Goal: Task Accomplishment & Management: Use online tool/utility

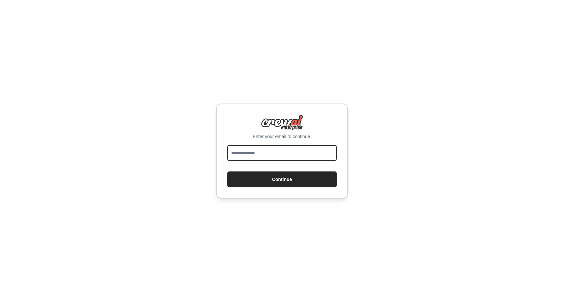
click at [298, 147] on input "email" at bounding box center [282, 153] width 110 height 16
type input "*"
type input "**********"
click at [227, 172] on button "Continue" at bounding box center [282, 180] width 110 height 16
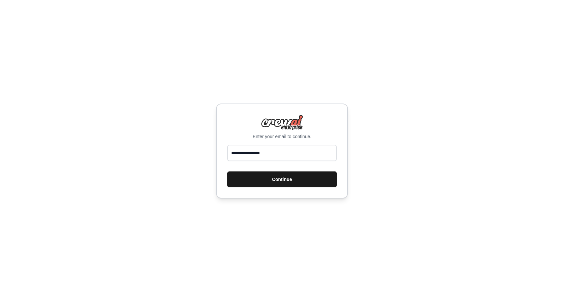
click at [283, 179] on button "Continue" at bounding box center [282, 180] width 110 height 16
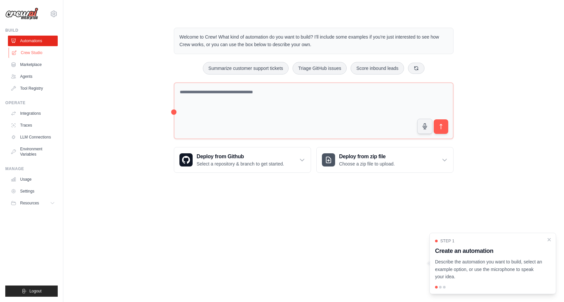
click at [42, 50] on link "Crew Studio" at bounding box center [34, 52] width 50 height 11
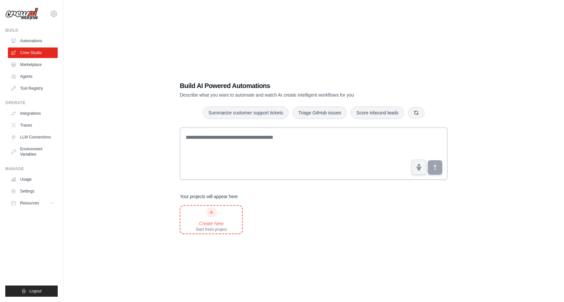
click at [208, 217] on div "Create New Start fresh project" at bounding box center [211, 219] width 31 height 25
click at [33, 46] on link "Automations" at bounding box center [34, 41] width 50 height 11
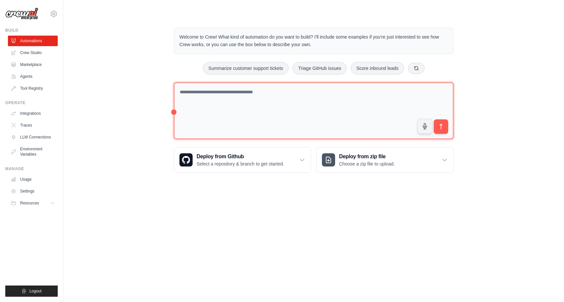
click at [236, 115] on textarea at bounding box center [314, 110] width 280 height 57
paste textarea "*******"
click at [260, 93] on textarea "**********" at bounding box center [314, 110] width 280 height 57
click at [237, 94] on textarea "**********" at bounding box center [314, 110] width 280 height 57
click at [204, 94] on textarea "**********" at bounding box center [314, 110] width 280 height 57
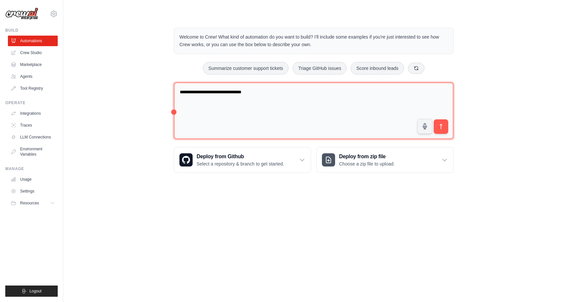
click at [204, 94] on textarea "**********" at bounding box center [314, 110] width 280 height 57
click at [228, 125] on textarea "**********" at bounding box center [314, 110] width 280 height 57
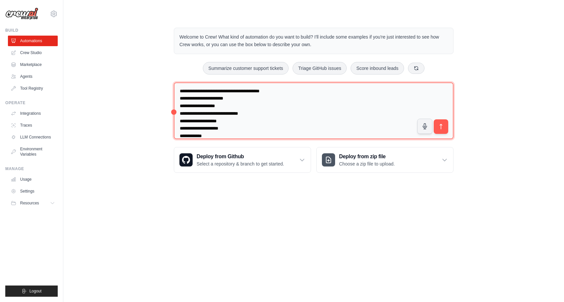
scroll to position [8, 0]
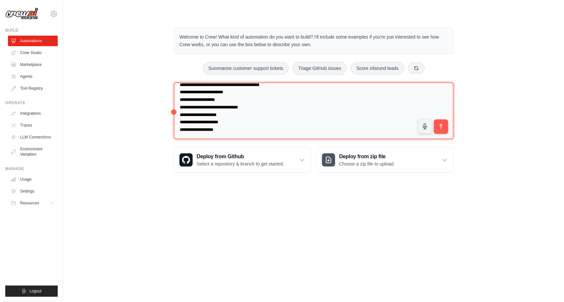
drag, startPoint x: 224, startPoint y: 117, endPoint x: 167, endPoint y: 115, distance: 57.7
click at [167, 115] on div "**********" at bounding box center [314, 100] width 296 height 166
click at [249, 116] on textarea "**********" at bounding box center [314, 110] width 280 height 57
type textarea "**********"
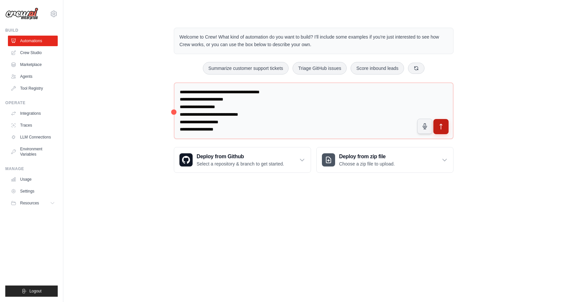
click at [444, 129] on button "submit" at bounding box center [440, 126] width 15 height 15
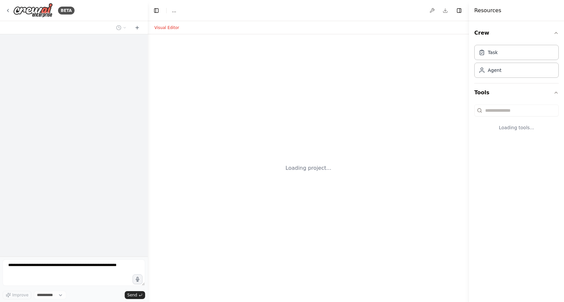
select select "****"
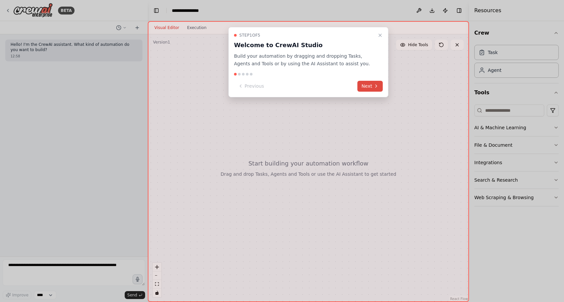
click at [368, 86] on button "Next" at bounding box center [370, 86] width 25 height 11
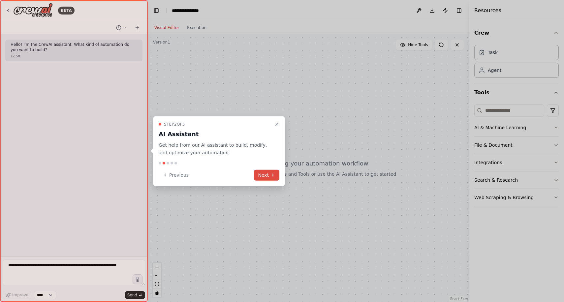
click at [272, 174] on icon at bounding box center [272, 175] width 5 height 5
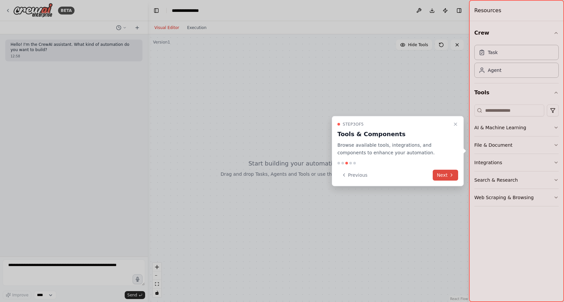
click at [452, 175] on icon at bounding box center [451, 175] width 5 height 5
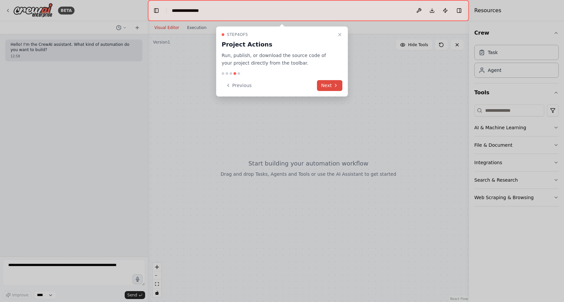
click at [331, 83] on button "Next" at bounding box center [329, 85] width 25 height 11
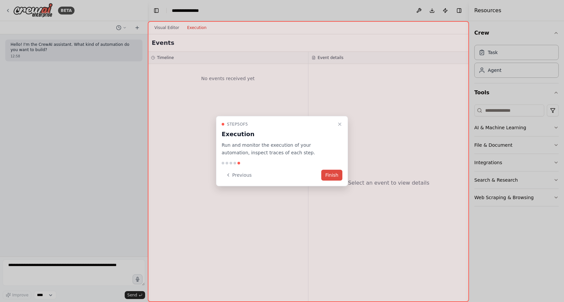
click at [332, 173] on button "Finish" at bounding box center [331, 175] width 21 height 11
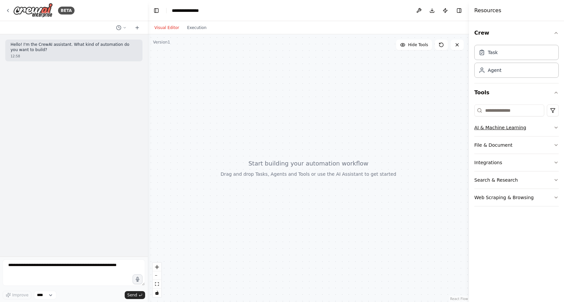
click at [497, 131] on button "AI & Machine Learning" at bounding box center [516, 127] width 84 height 17
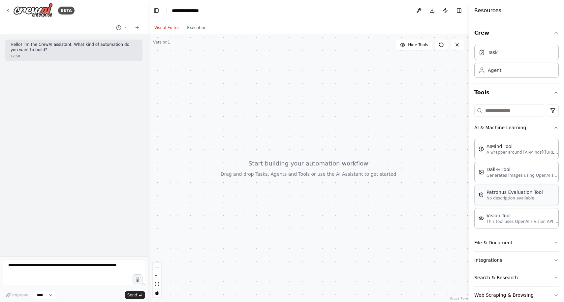
scroll to position [13, 0]
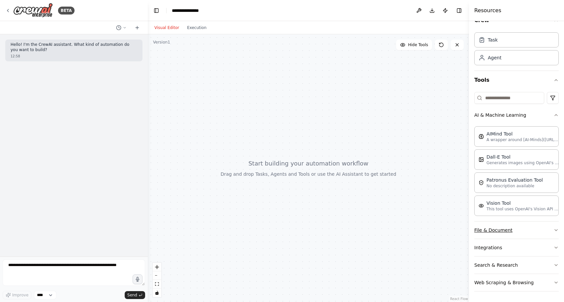
click at [494, 231] on button "File & Document" at bounding box center [516, 230] width 84 height 17
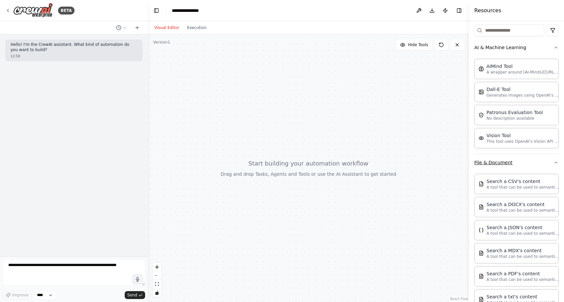
scroll to position [179, 0]
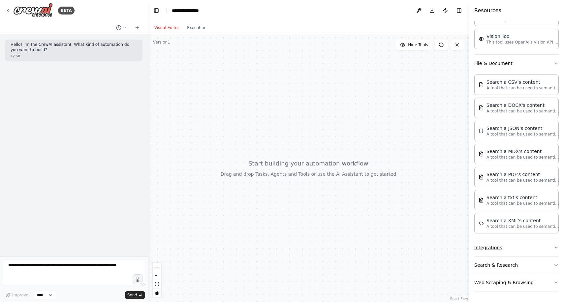
click at [497, 253] on button "Integrations" at bounding box center [516, 247] width 84 height 17
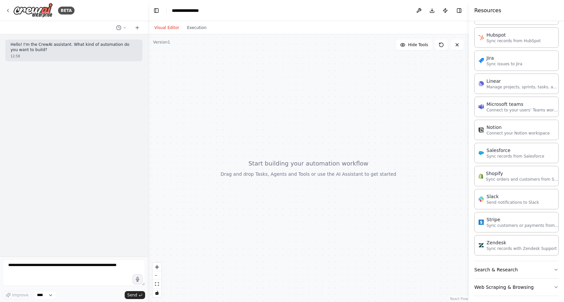
scroll to position [623, 0]
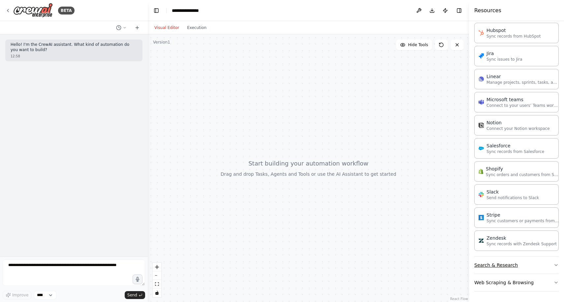
click at [498, 266] on button "Search & Research" at bounding box center [516, 265] width 84 height 17
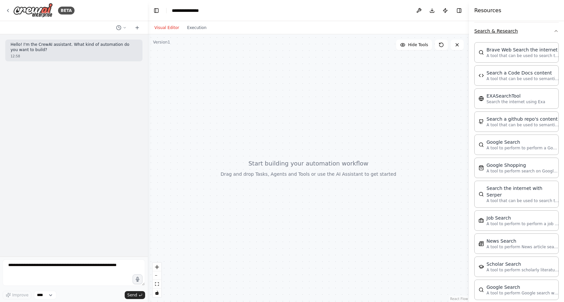
scroll to position [866, 0]
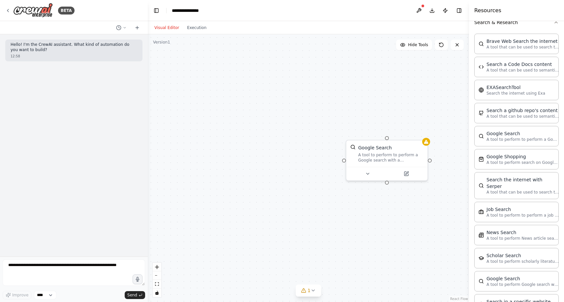
click at [241, 129] on div "Google Search A tool to perform to perform a Google search with a search_query." at bounding box center [308, 168] width 321 height 268
click at [9, 10] on icon at bounding box center [7, 10] width 5 height 5
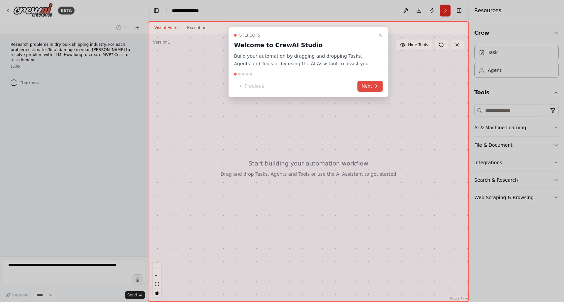
click at [369, 88] on button "Next" at bounding box center [370, 86] width 25 height 11
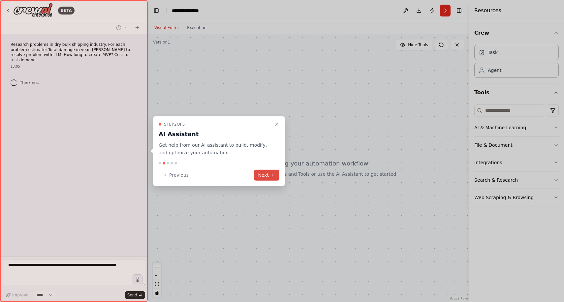
click at [270, 179] on button "Next" at bounding box center [266, 175] width 25 height 11
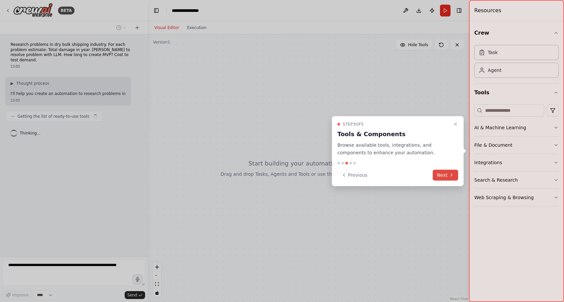
click at [451, 176] on icon at bounding box center [451, 175] width 5 height 5
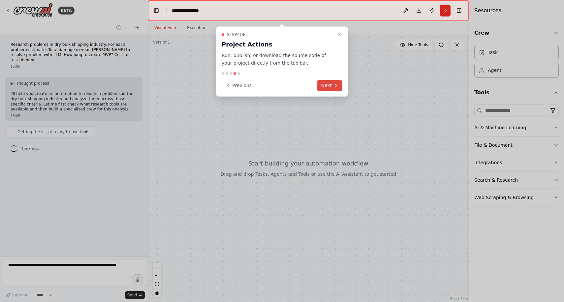
click at [330, 88] on button "Next" at bounding box center [329, 85] width 25 height 11
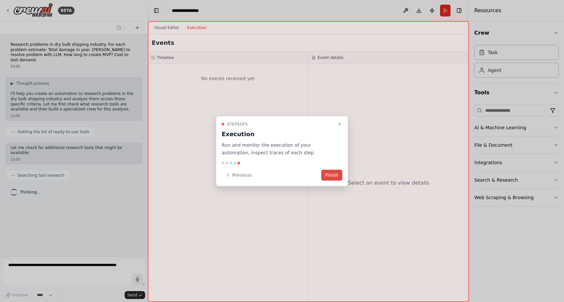
click at [338, 177] on button "Finish" at bounding box center [331, 175] width 21 height 11
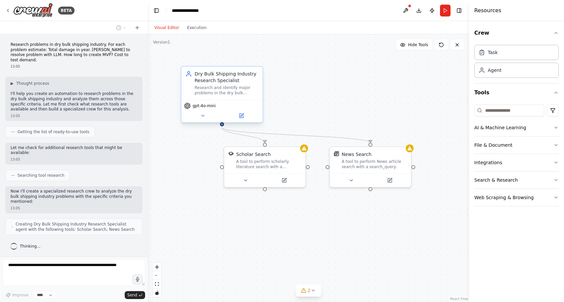
click at [209, 108] on span "gpt-4o-mini" at bounding box center [204, 105] width 23 height 5
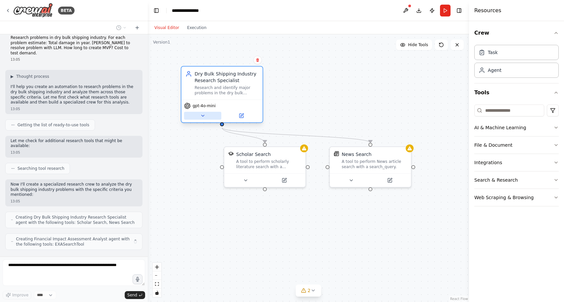
click at [205, 118] on icon at bounding box center [202, 115] width 5 height 5
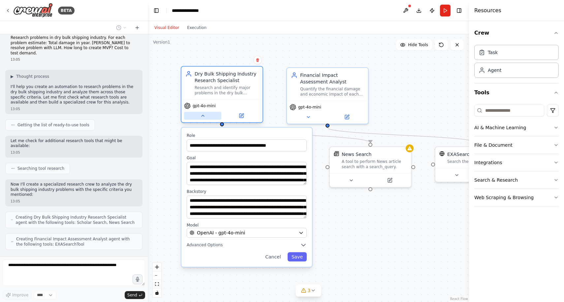
scroll to position [29, 0]
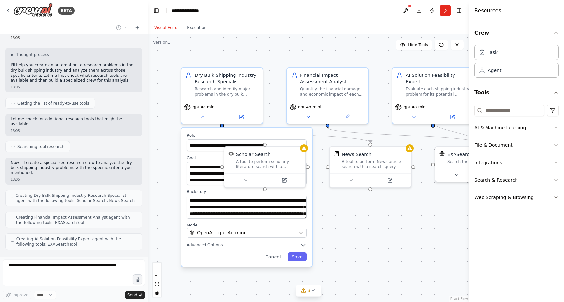
click at [268, 78] on div ".deletable-edge-delete-btn { width: 20px; height: 20px; border: 0px solid #ffff…" at bounding box center [308, 168] width 321 height 268
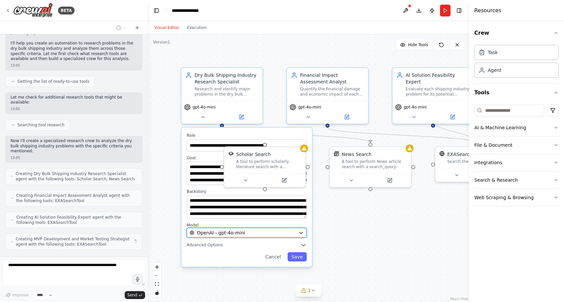
click at [276, 237] on button "OpenAI - gpt-4o-mini" at bounding box center [247, 233] width 120 height 10
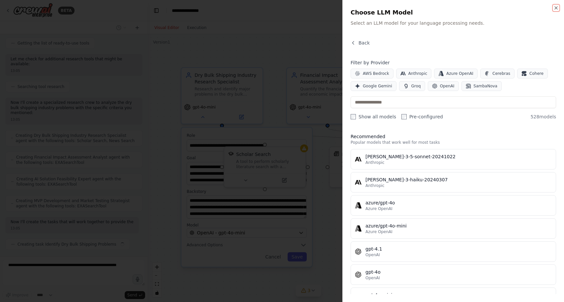
scroll to position [94, 0]
click at [254, 251] on div at bounding box center [282, 151] width 564 height 302
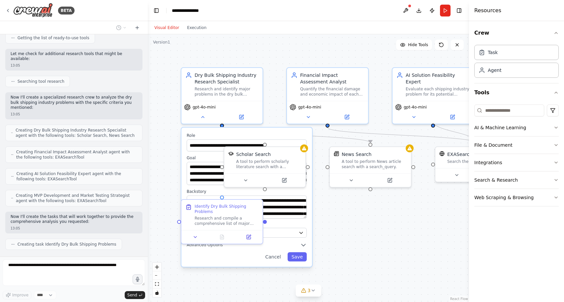
click at [345, 251] on div ".deletable-edge-delete-btn { width: 20px; height: 20px; border: 0px solid #ffff…" at bounding box center [308, 168] width 321 height 268
click at [279, 263] on div "**********" at bounding box center [246, 197] width 131 height 139
click at [278, 260] on button "Cancel" at bounding box center [272, 256] width 23 height 9
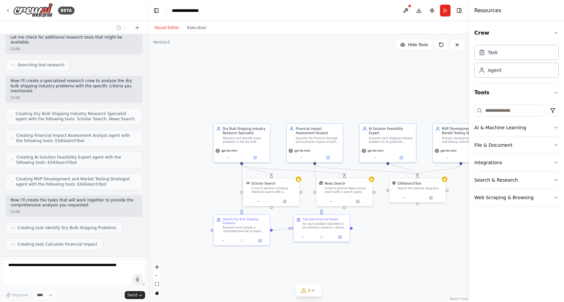
scroll to position [127, 0]
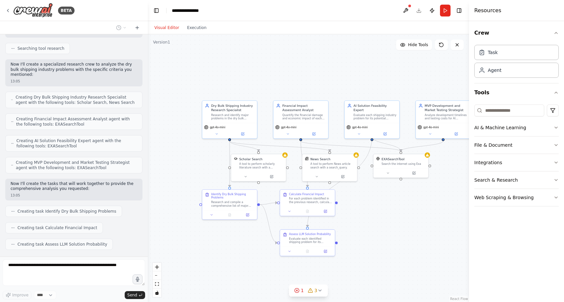
drag, startPoint x: 392, startPoint y: 266, endPoint x: 366, endPoint y: 226, distance: 47.3
click at [366, 226] on div ".deletable-edge-delete-btn { width: 20px; height: 20px; border: 0px solid #ffff…" at bounding box center [308, 168] width 321 height 268
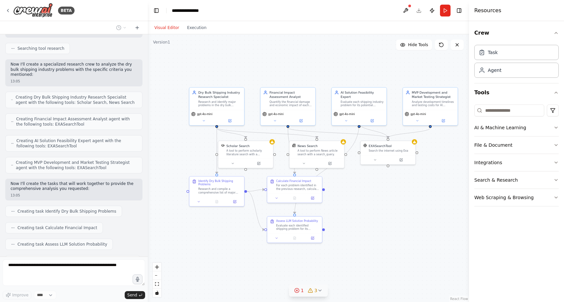
scroll to position [143, 0]
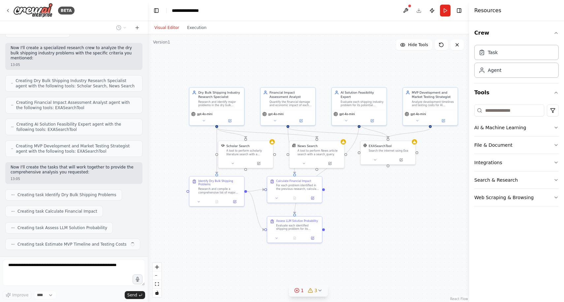
click at [300, 288] on div "1" at bounding box center [299, 290] width 10 height 7
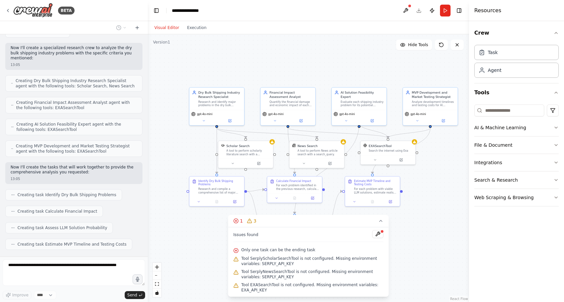
click at [402, 260] on div ".deletable-edge-delete-btn { width: 20px; height: 20px; border: 0px solid #ffff…" at bounding box center [308, 168] width 321 height 268
click at [379, 224] on button "1 3" at bounding box center [308, 221] width 161 height 12
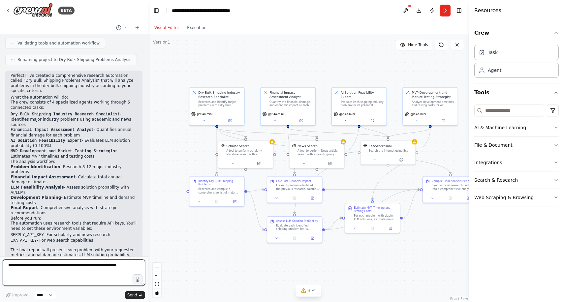
scroll to position [405, 0]
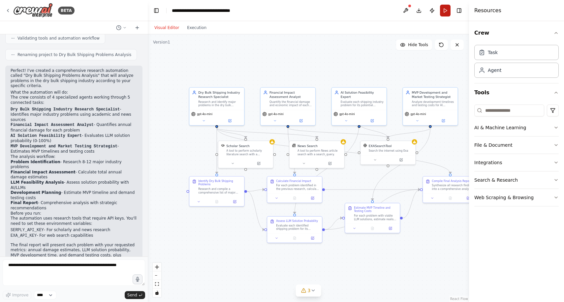
click at [444, 11] on button "Run" at bounding box center [445, 11] width 11 height 12
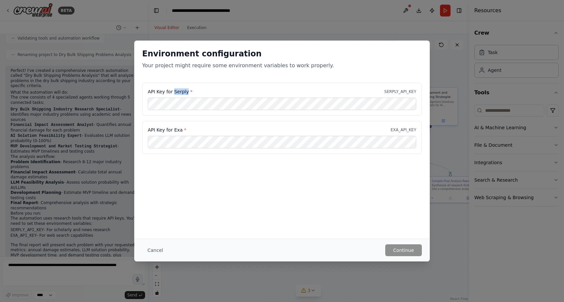
copy label "Serply"
click at [240, 86] on div "API Key for Serply * SERPLY_API_KEY" at bounding box center [282, 99] width 280 height 33
click at [179, 128] on label "API Key for Exa *" at bounding box center [167, 130] width 39 height 7
copy label "Exa"
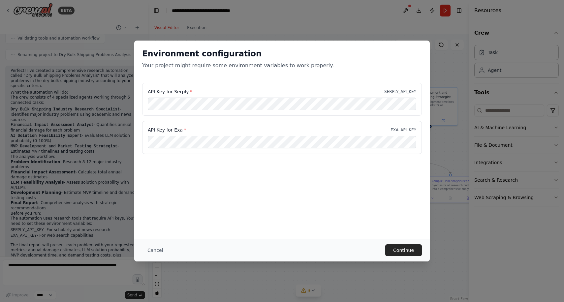
click at [332, 209] on div "Environment configuration Your project might require some environment variables…" at bounding box center [282, 140] width 296 height 198
click at [398, 246] on button "Continue" at bounding box center [403, 250] width 37 height 12
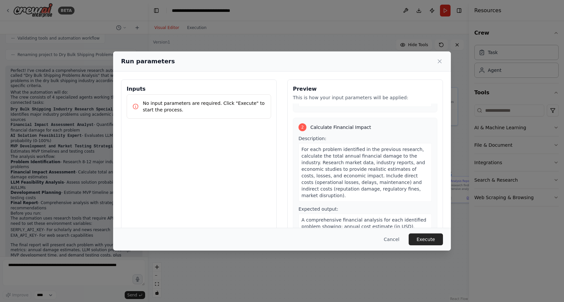
scroll to position [134, 0]
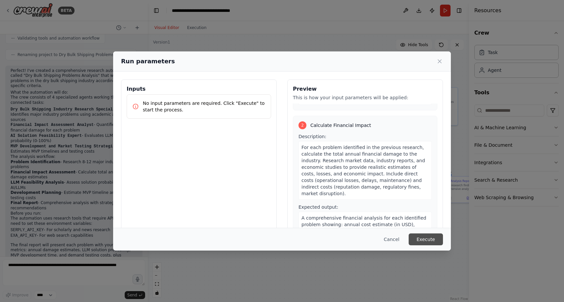
click at [426, 237] on button "Execute" at bounding box center [426, 240] width 34 height 12
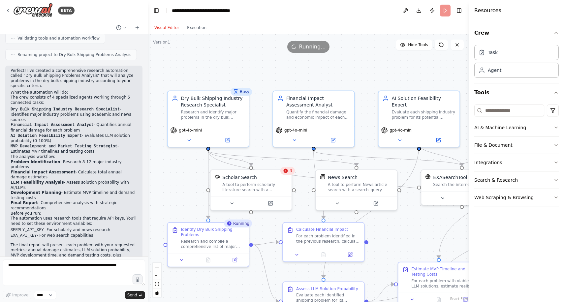
drag, startPoint x: 332, startPoint y: 79, endPoint x: 383, endPoint y: 78, distance: 51.5
click at [384, 78] on div ".deletable-edge-delete-btn { width: 20px; height: 20px; border: 0px solid #ffff…" at bounding box center [308, 168] width 321 height 268
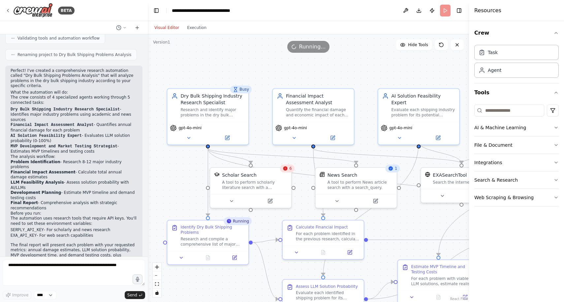
drag, startPoint x: 385, startPoint y: 73, endPoint x: 340, endPoint y: 72, distance: 44.2
click at [340, 72] on div ".deletable-edge-delete-btn { width: 20px; height: 20px; border: 0px solid #ffff…" at bounding box center [308, 168] width 321 height 268
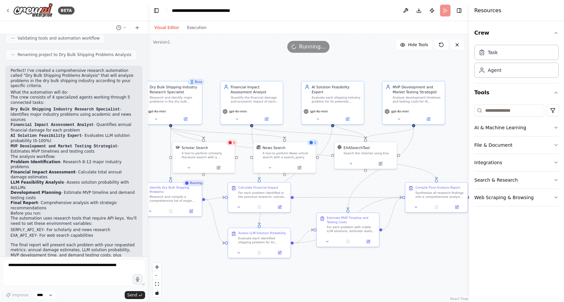
drag, startPoint x: 351, startPoint y: 77, endPoint x: 309, endPoint y: 73, distance: 42.0
click at [309, 73] on div ".deletable-edge-delete-btn { width: 20px; height: 20px; border: 0px solid #ffff…" at bounding box center [308, 168] width 321 height 268
click at [200, 25] on button "Execution" at bounding box center [196, 28] width 27 height 8
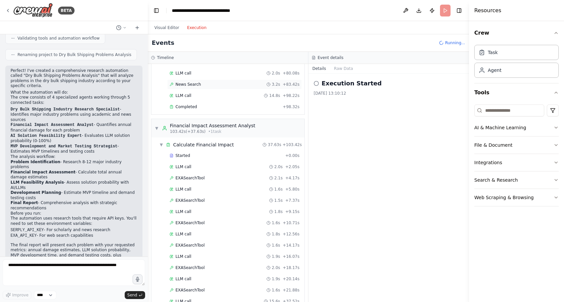
scroll to position [594, 0]
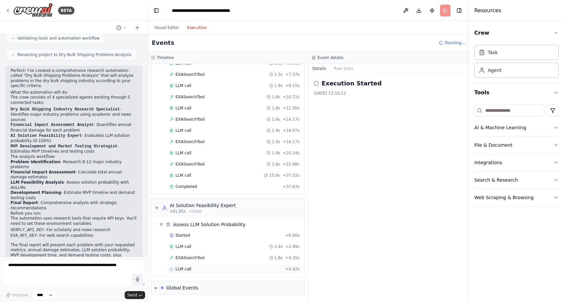
click at [217, 271] on div "LLM call + 4.42s" at bounding box center [235, 269] width 130 height 5
click at [221, 248] on div "LLM call 2.4s + 2.49s" at bounding box center [235, 246] width 130 height 5
